Goal: Information Seeking & Learning: Learn about a topic

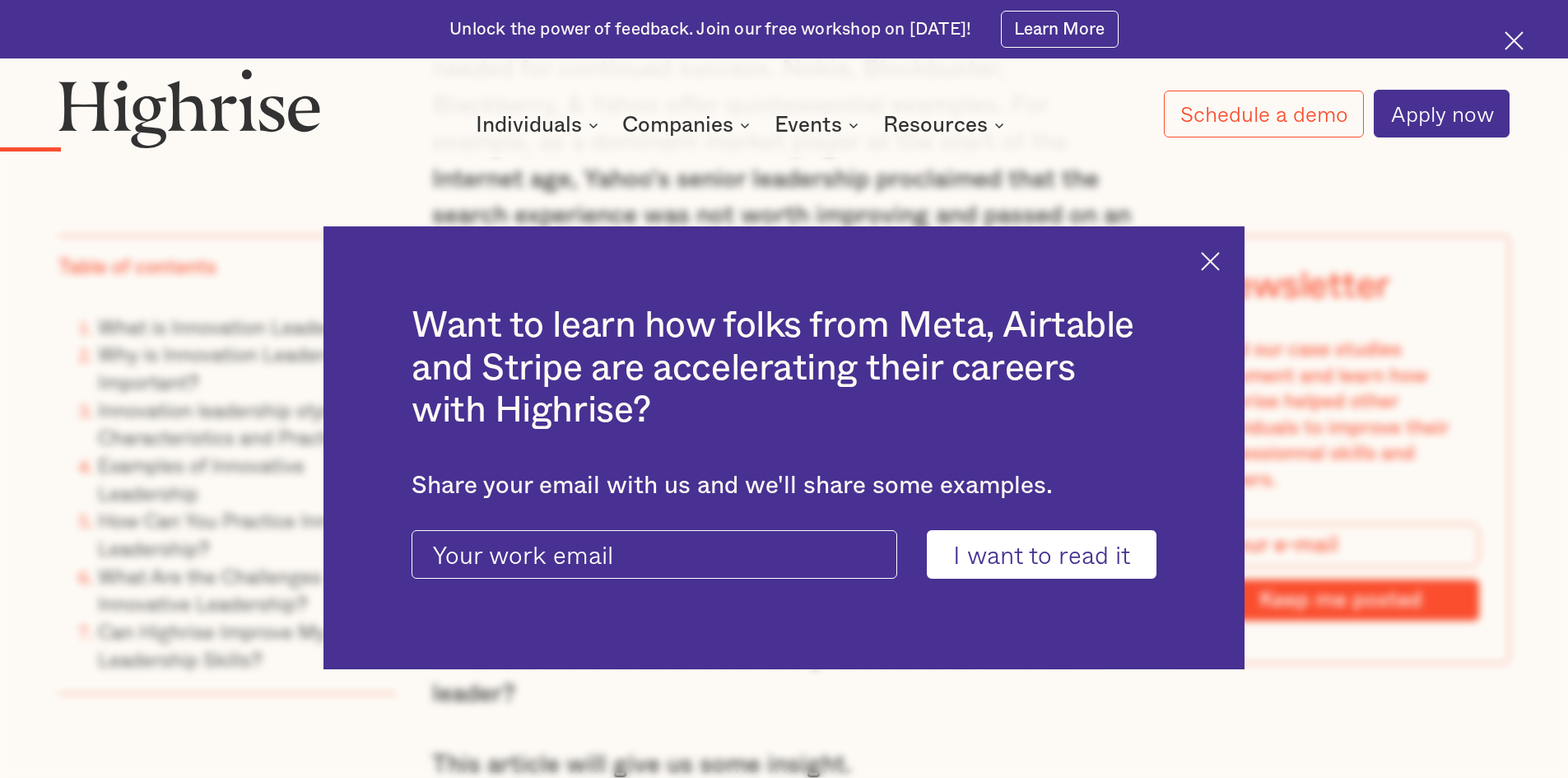
scroll to position [1894, 0]
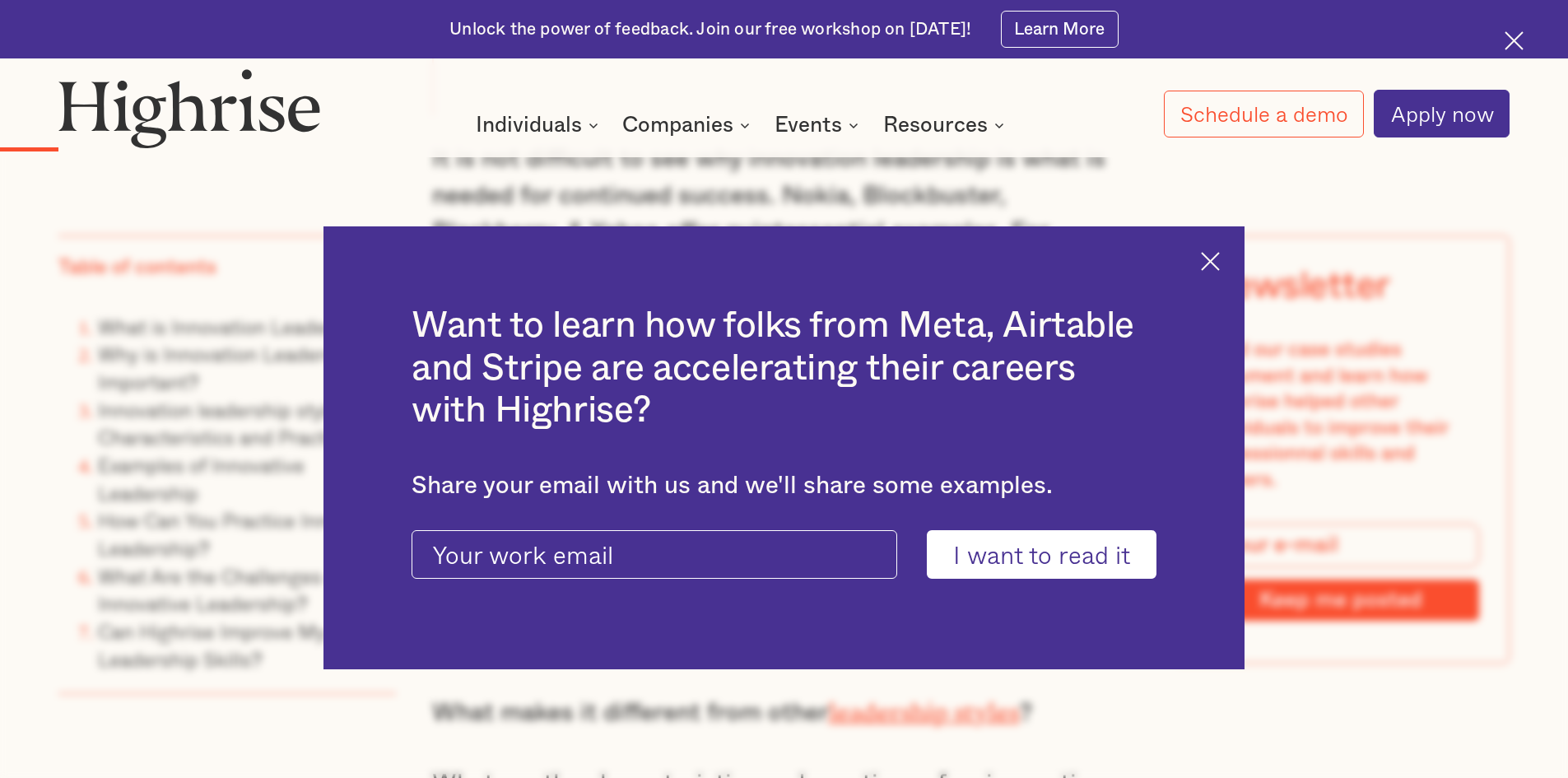
drag, startPoint x: 1228, startPoint y: 254, endPoint x: 1210, endPoint y: 257, distance: 18.2
click at [1220, 254] on img at bounding box center [1210, 261] width 19 height 19
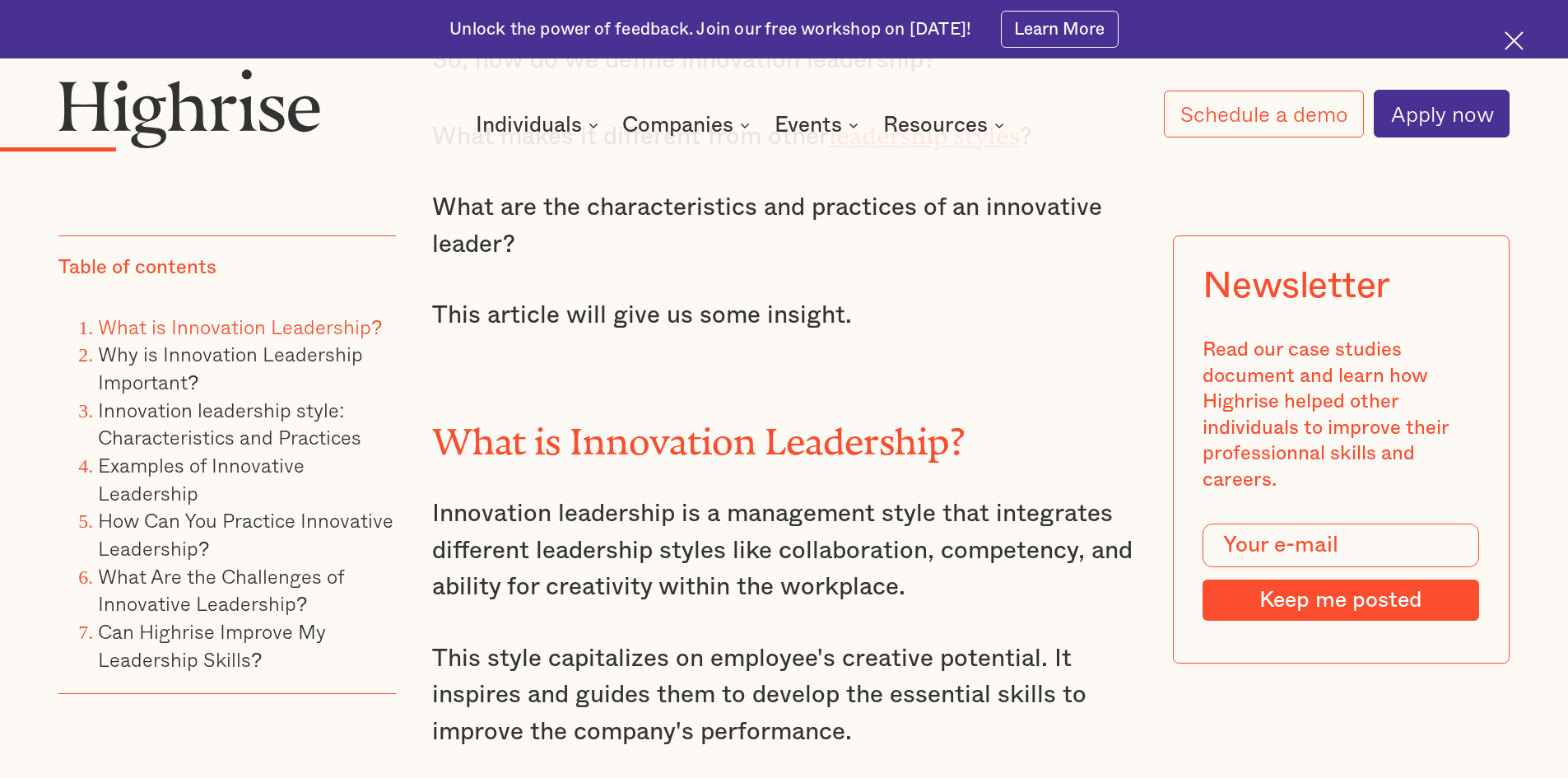
scroll to position [2718, 0]
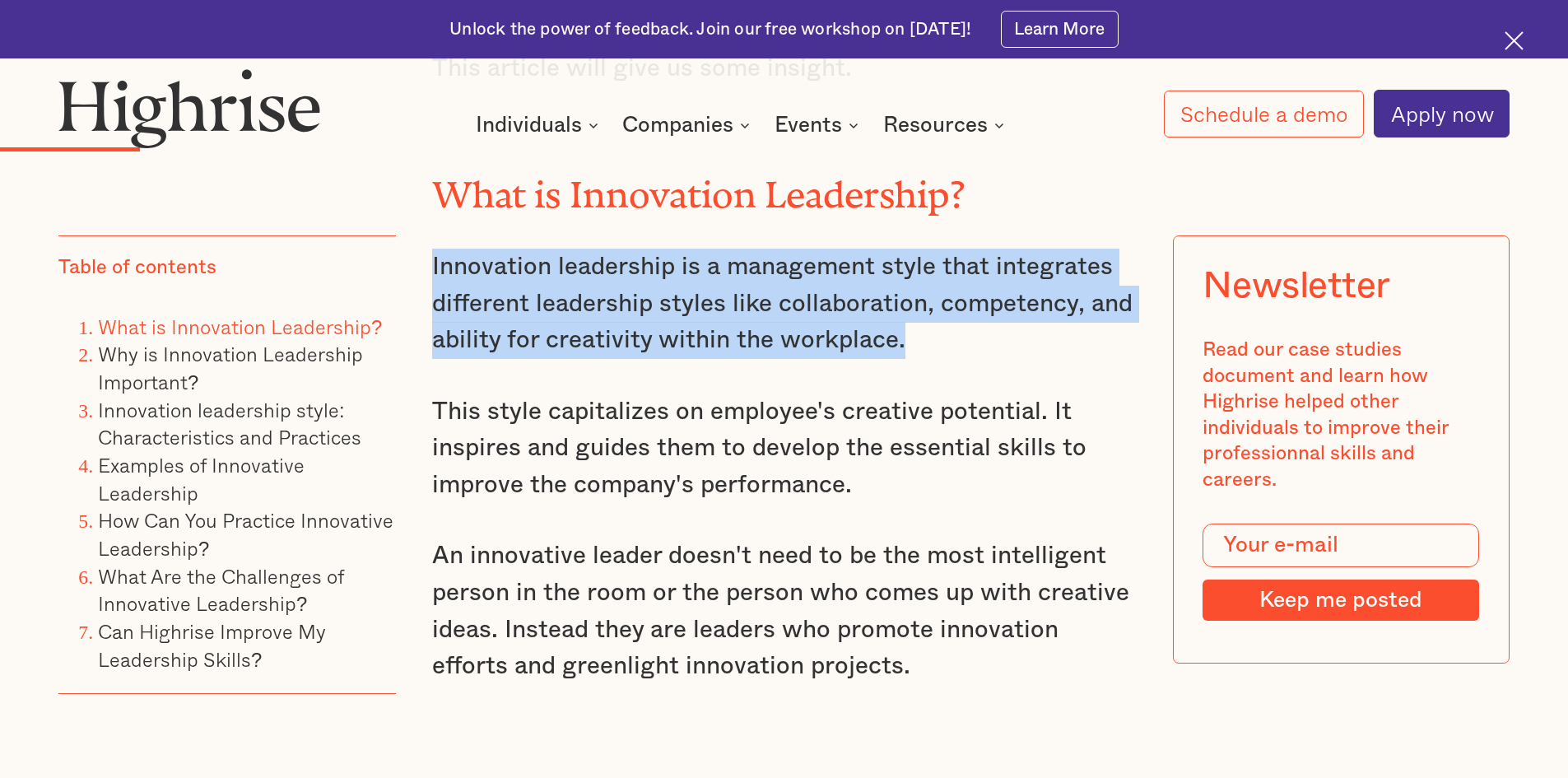
drag, startPoint x: 432, startPoint y: 268, endPoint x: 922, endPoint y: 354, distance: 497.5
click at [922, 354] on p "Innovation leadership is a management style that integrates different leadershi…" at bounding box center [784, 303] width 705 height 110
copy p "Innovation leadership is a management style that integrates different leadershi…"
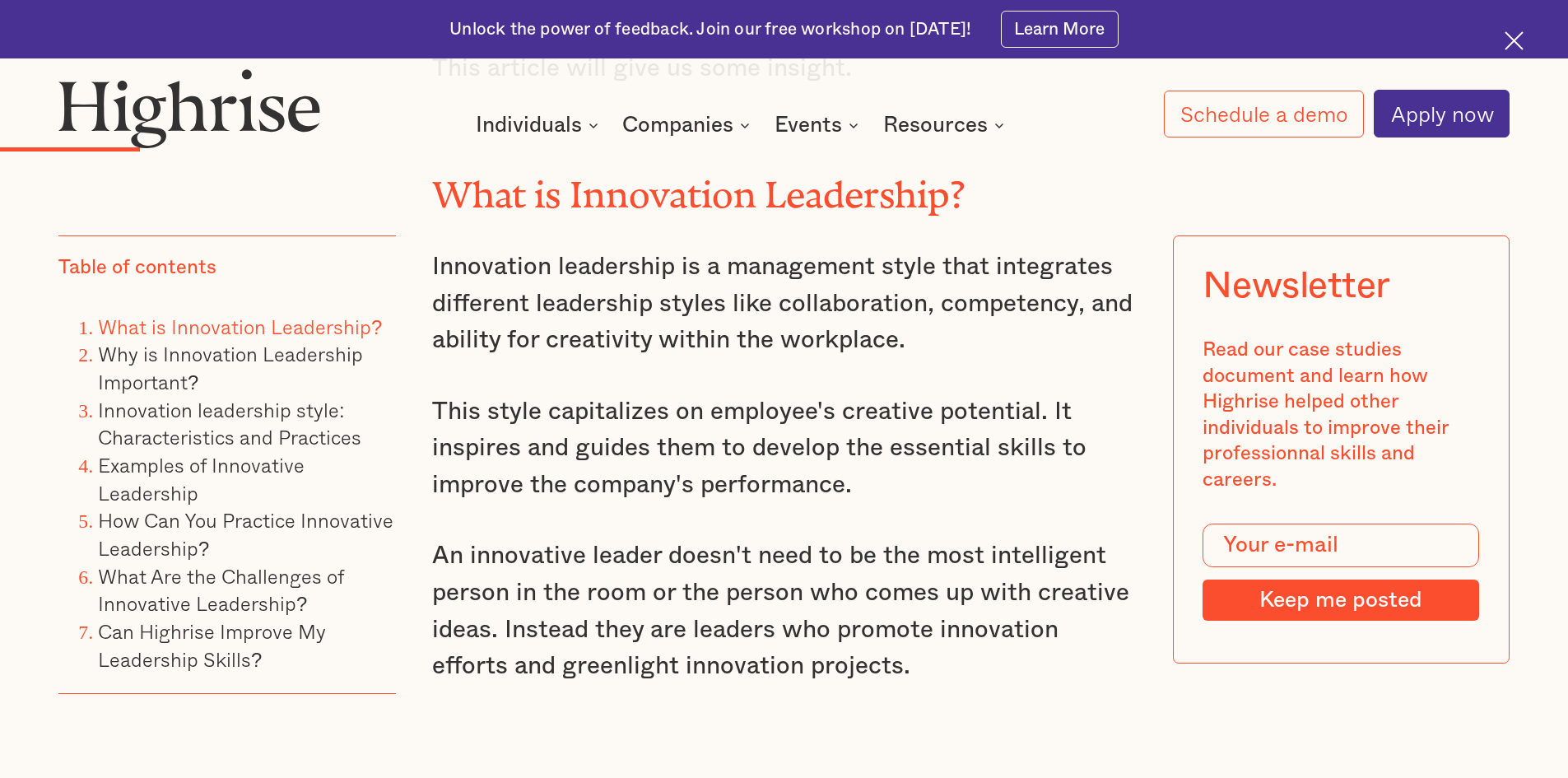
click at [982, 195] on h2 "What is Innovation Leadership?" at bounding box center [784, 186] width 705 height 42
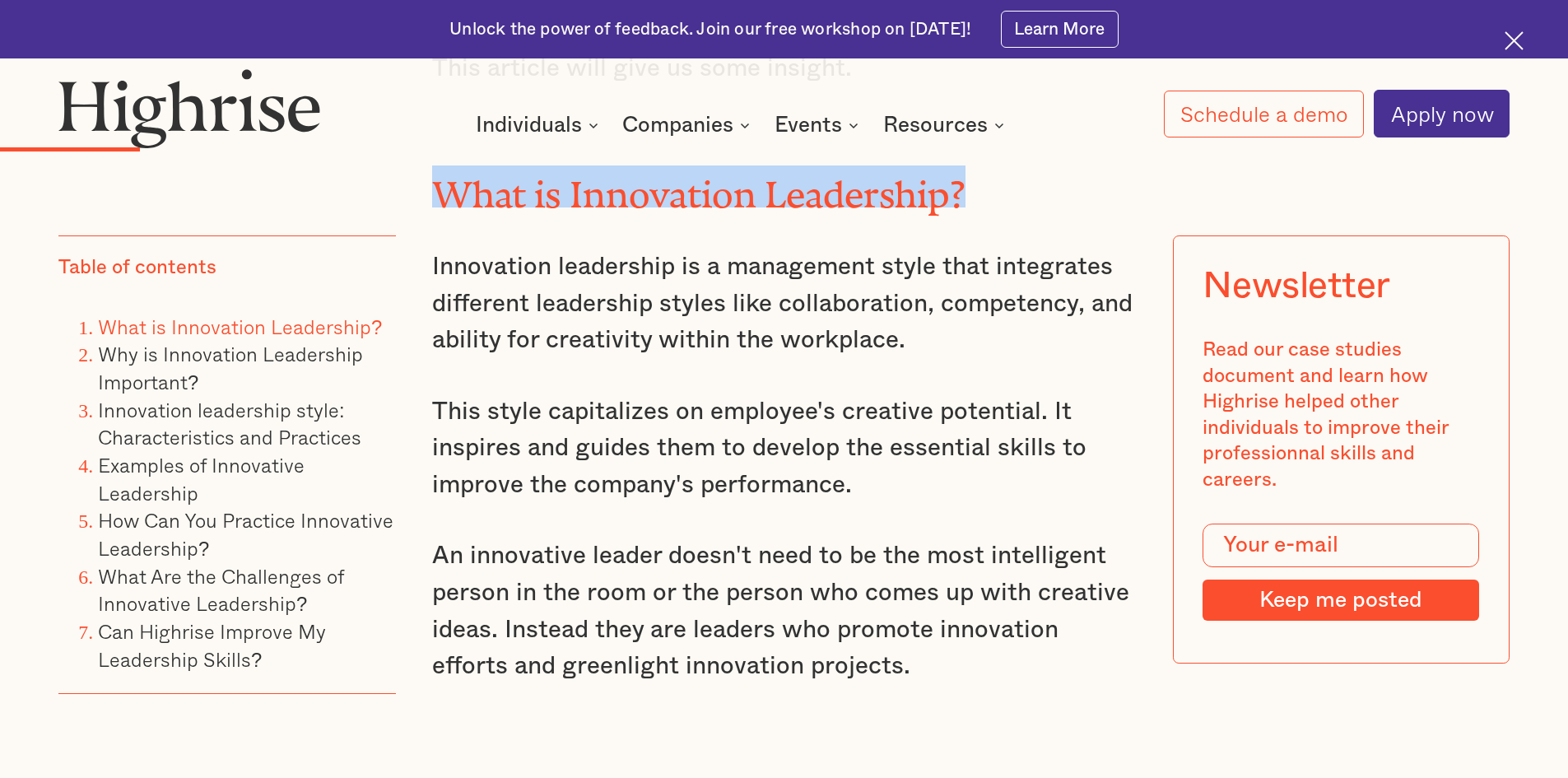
drag, startPoint x: 973, startPoint y: 175, endPoint x: 421, endPoint y: 174, distance: 552.0
copy h2 "What is Innovation Leadership?"
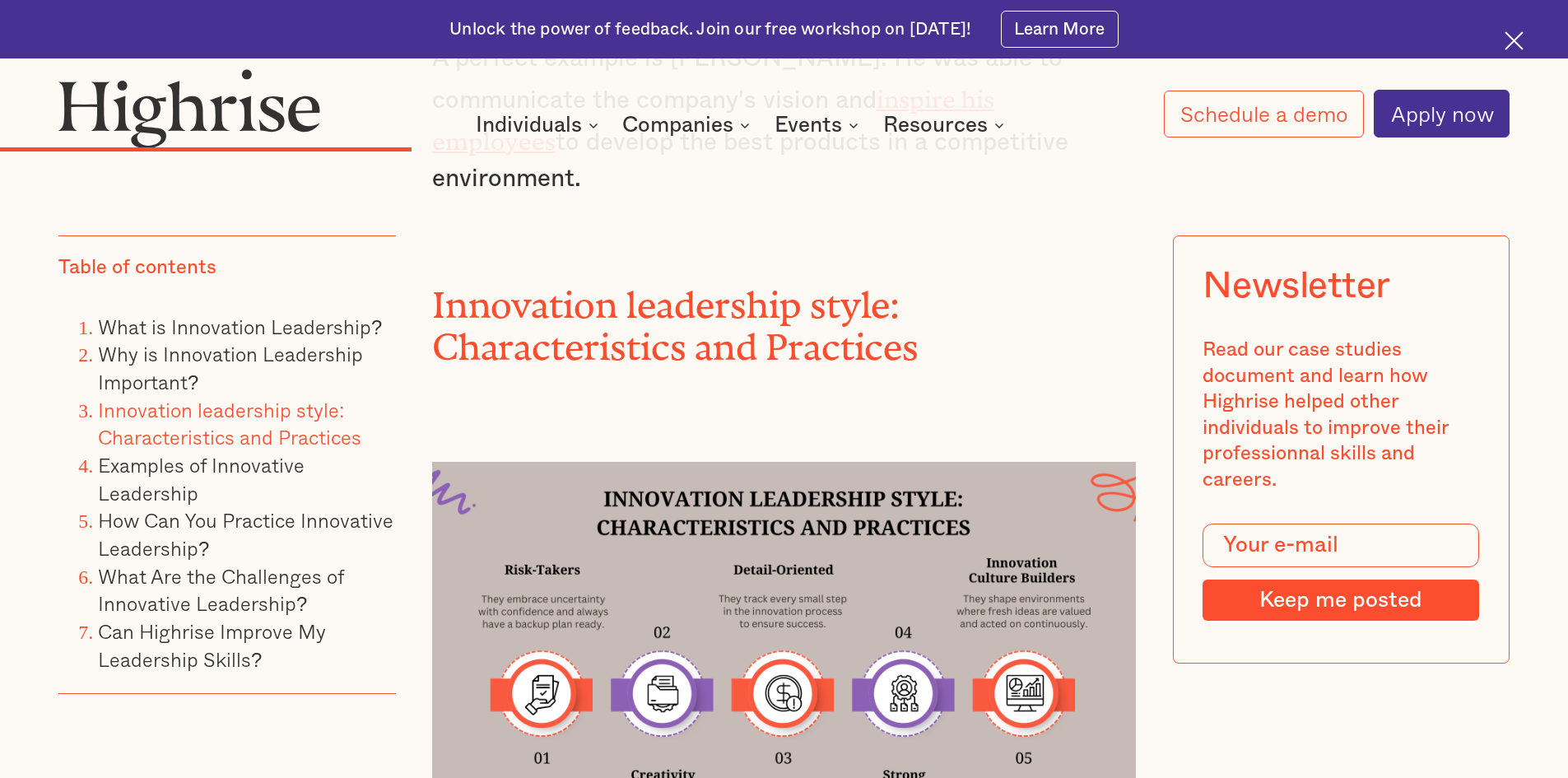
scroll to position [5600, 0]
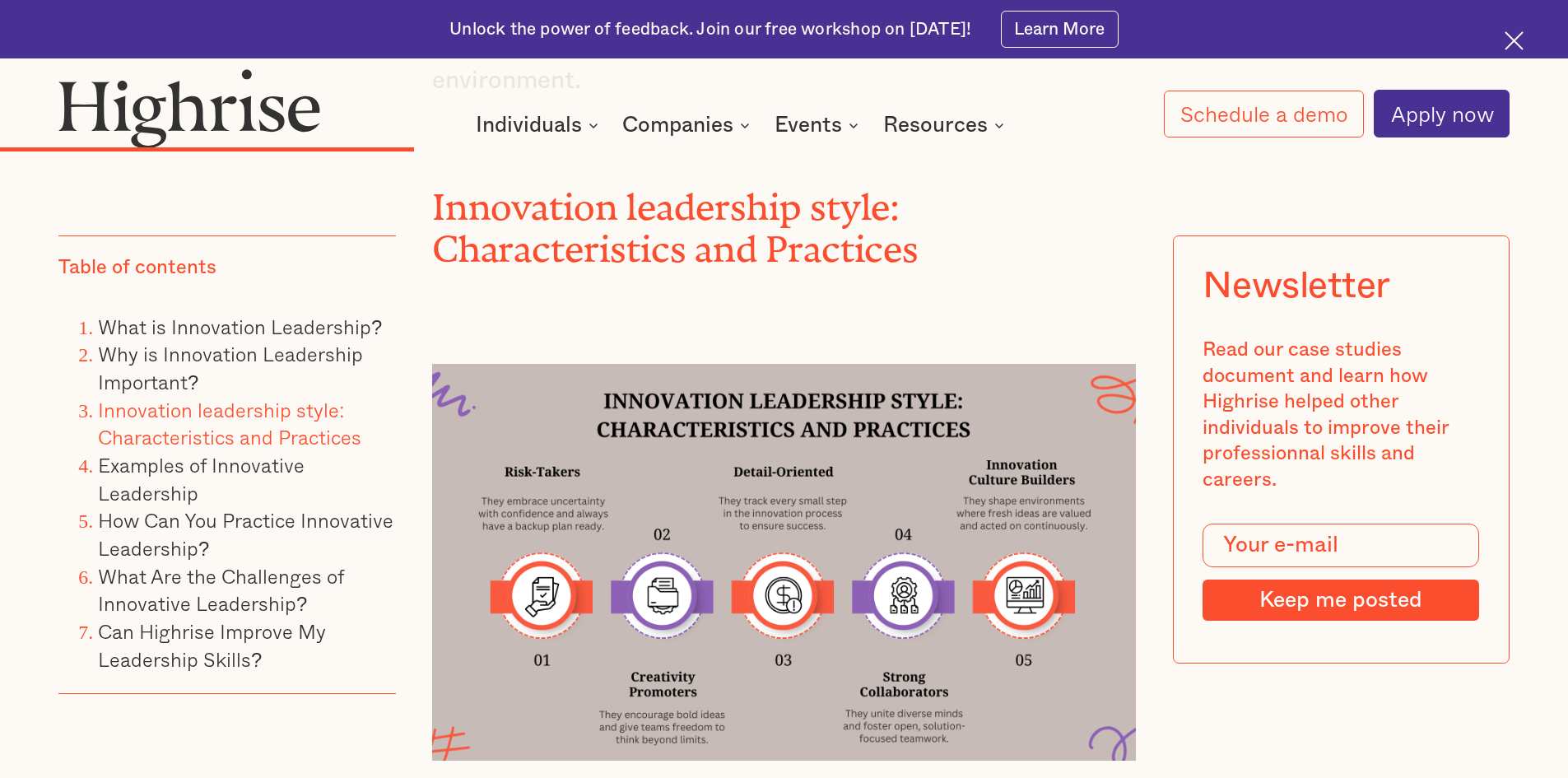
click at [769, 410] on img at bounding box center [784, 562] width 705 height 396
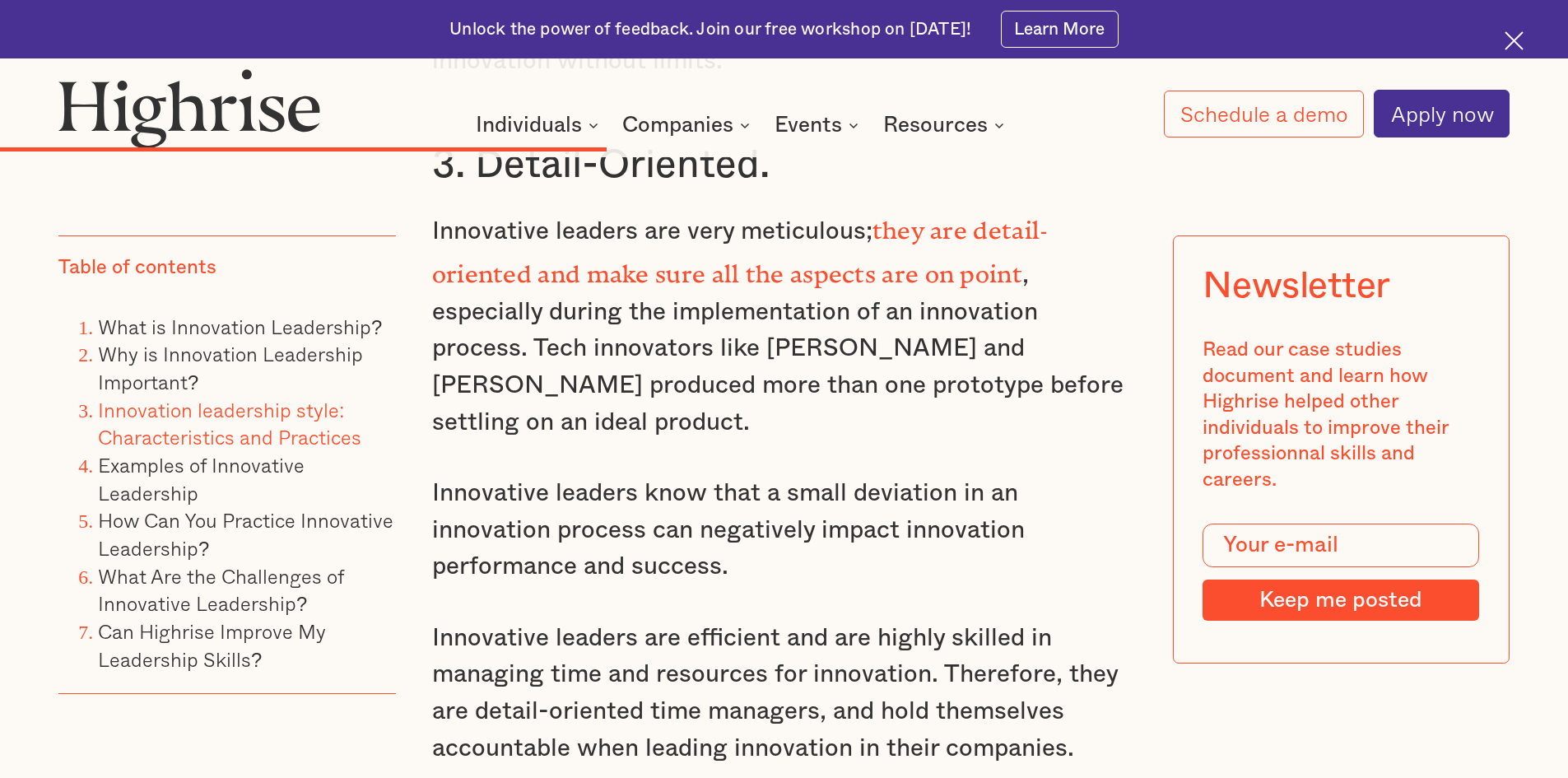
scroll to position [8071, 0]
